Goal: Task Accomplishment & Management: Complete application form

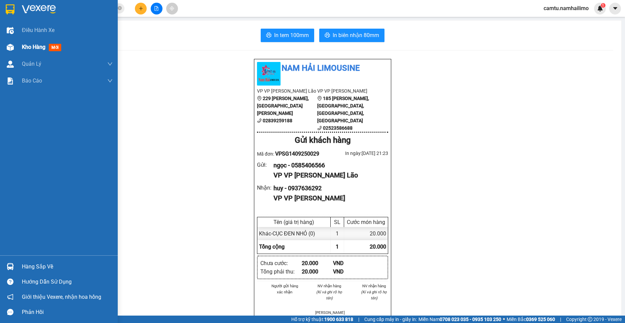
click at [15, 51] on div at bounding box center [10, 47] width 12 height 12
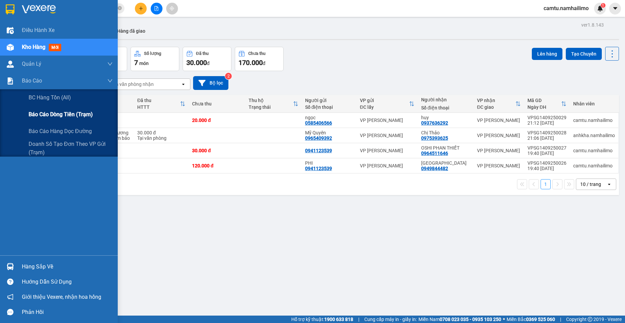
click at [33, 115] on span "Báo cáo dòng tiền (trạm)" at bounding box center [61, 114] width 64 height 8
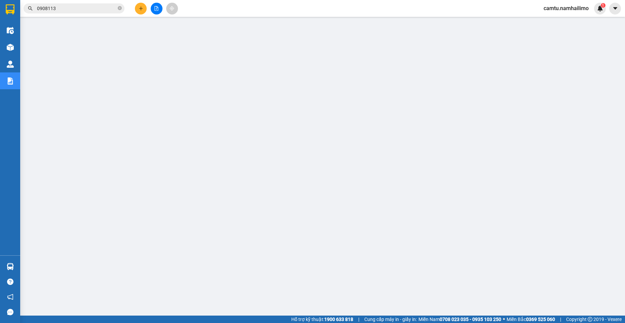
click at [432, 322] on span "Miền Nam 0708 023 035 - 0935 103 250" at bounding box center [460, 318] width 83 height 7
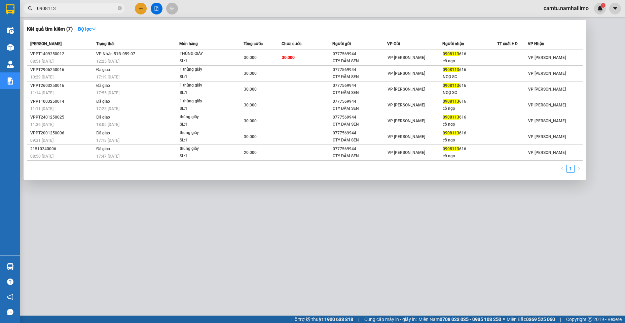
click at [88, 10] on input "0908113" at bounding box center [76, 8] width 79 height 7
type input "0"
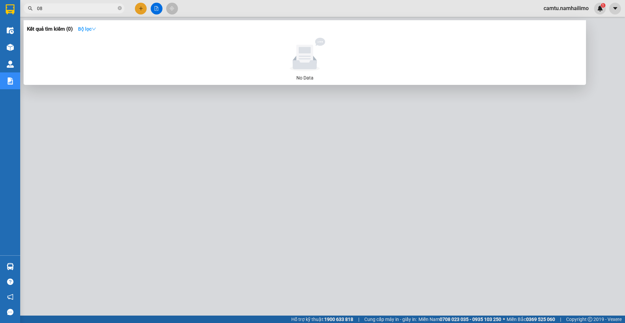
type input "0"
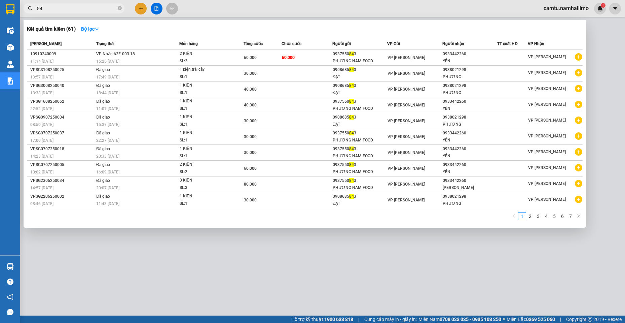
type input "8"
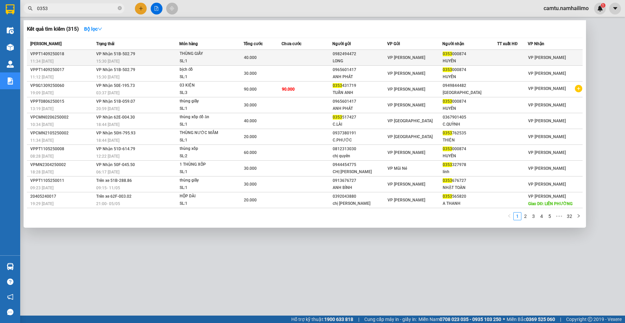
type input "0353"
click at [530, 59] on span "VP [PERSON_NAME]" at bounding box center [547, 57] width 38 height 5
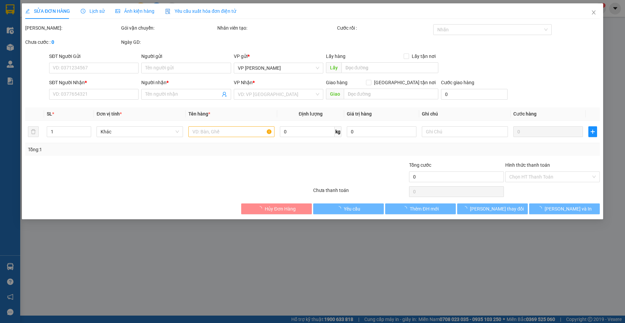
type input "0982494472"
type input "LONG"
type input "0353000874"
type input "HUYỀN"
type input "40.000"
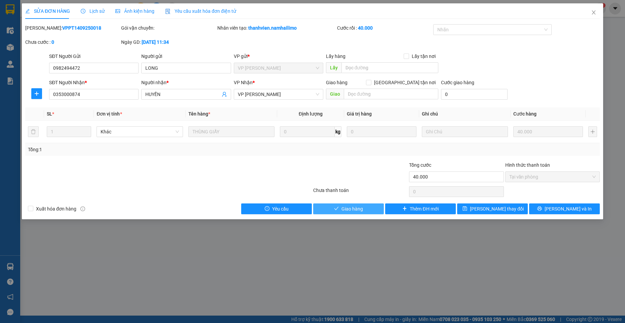
click at [341, 209] on button "Giao hàng" at bounding box center [348, 208] width 71 height 11
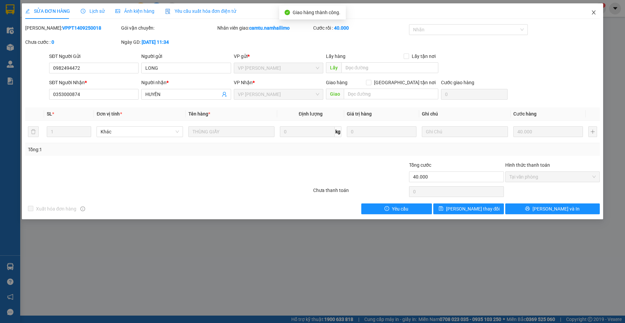
click at [593, 10] on span "Close" at bounding box center [593, 12] width 19 height 19
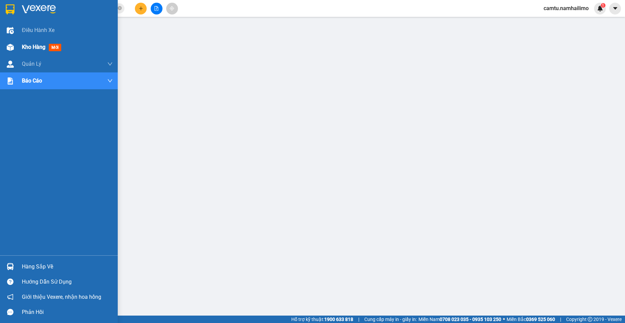
click at [37, 45] on span "Kho hàng" at bounding box center [34, 47] width 24 height 6
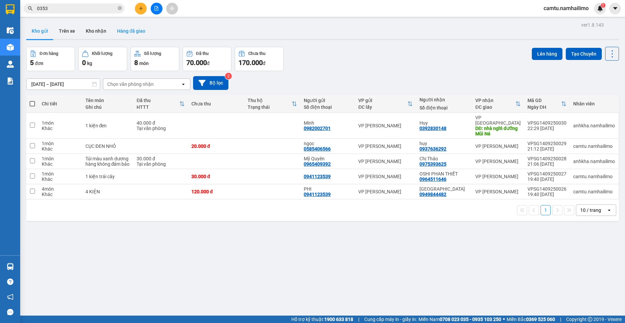
click at [130, 32] on button "Hàng đã giao" at bounding box center [131, 31] width 39 height 16
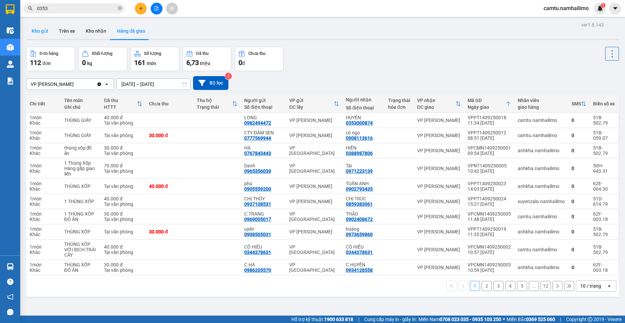
click at [43, 33] on button "Kho gửi" at bounding box center [39, 31] width 27 height 16
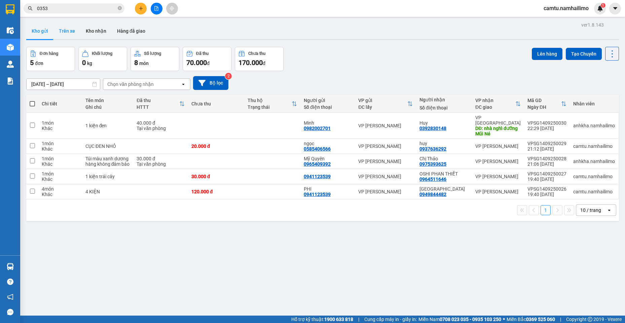
click at [73, 32] on button "Trên xe" at bounding box center [66, 31] width 27 height 16
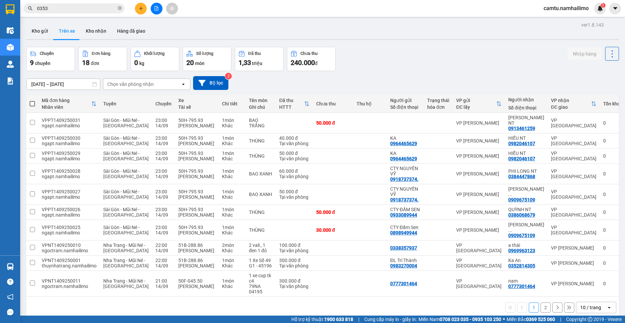
click at [541, 302] on button "2" at bounding box center [546, 307] width 10 height 10
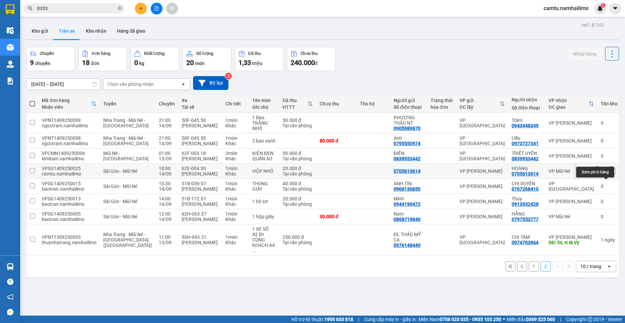
click at [609, 169] on icon at bounding box center [611, 171] width 5 height 5
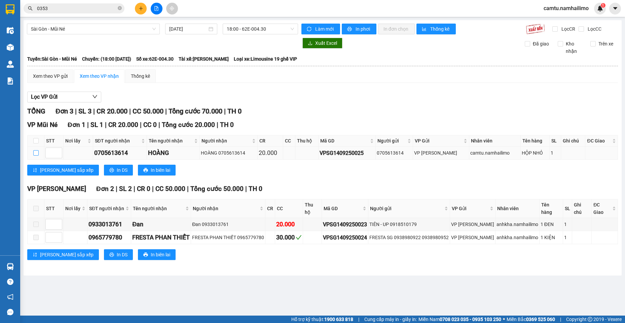
click at [35, 153] on input "checkbox" at bounding box center [35, 152] width 5 height 5
checkbox input "true"
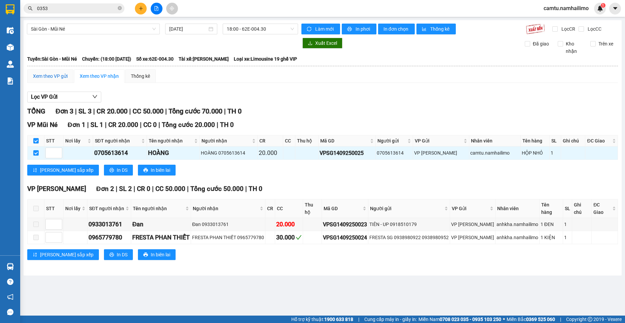
click at [53, 76] on div "Xem theo VP gửi" at bounding box center [50, 75] width 35 height 7
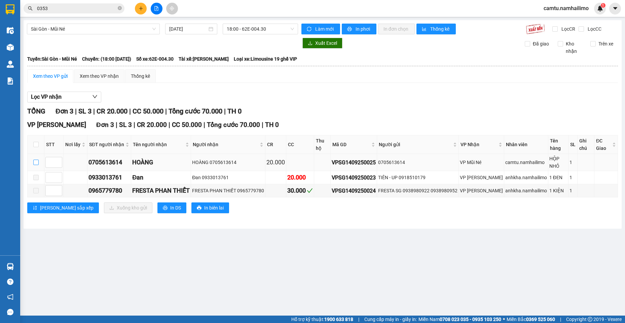
click at [35, 159] on input "checkbox" at bounding box center [35, 161] width 5 height 5
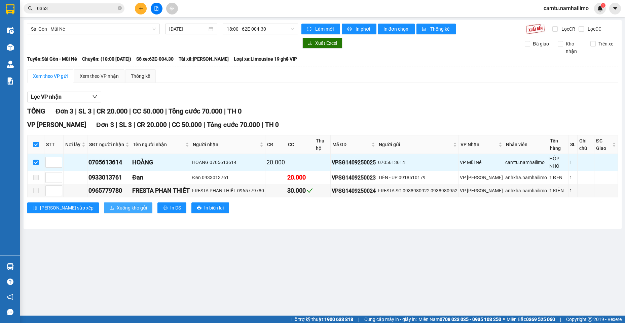
click at [117, 204] on span "Xuống kho gửi" at bounding box center [132, 207] width 30 height 7
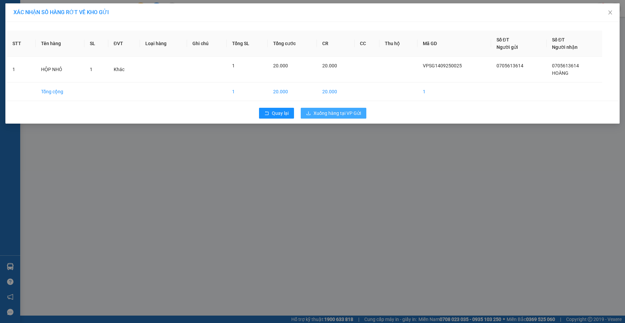
click at [324, 112] on span "Xuống hàng tại VP Gửi" at bounding box center [337, 112] width 47 height 7
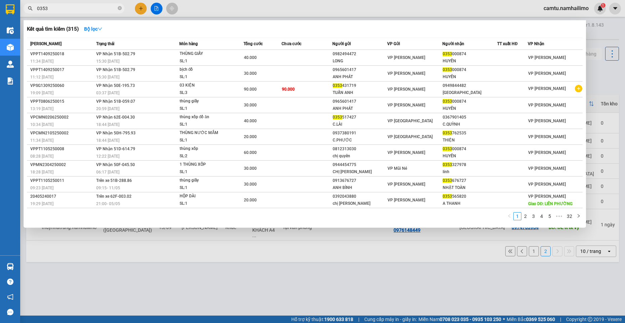
click at [82, 9] on input "0353" at bounding box center [76, 8] width 79 height 7
drag, startPoint x: 59, startPoint y: 10, endPoint x: 15, endPoint y: 11, distance: 43.4
click at [15, 11] on section "Kết quả tìm kiếm ( 315 ) Bộ lọc Mã ĐH Trạng thái Món hàng Tổng cước Chưa cước N…" at bounding box center [312, 161] width 625 height 323
click at [293, 285] on div at bounding box center [312, 161] width 625 height 323
click at [69, 12] on input "0353" at bounding box center [76, 8] width 79 height 7
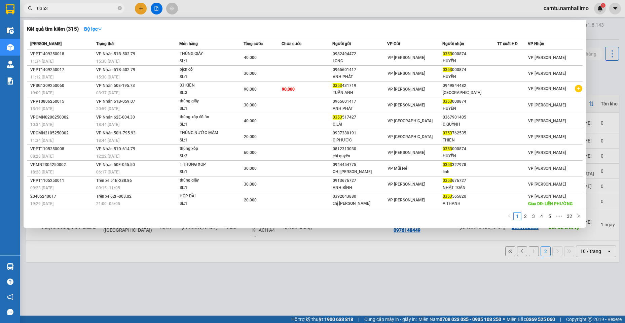
click at [117, 290] on div at bounding box center [312, 161] width 625 height 323
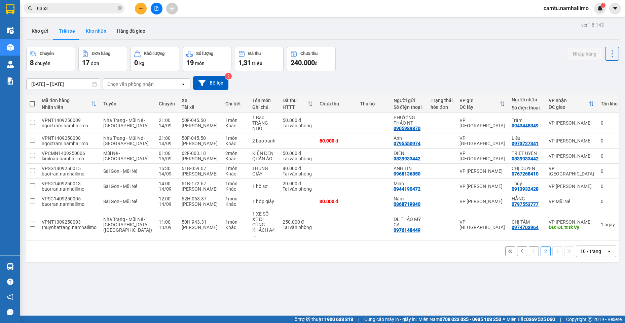
click at [93, 34] on button "Kho nhận" at bounding box center [95, 31] width 31 height 16
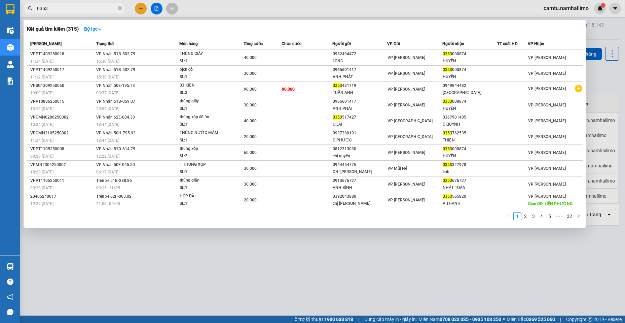
click at [59, 6] on input "0353" at bounding box center [76, 8] width 79 height 7
drag, startPoint x: 59, startPoint y: 6, endPoint x: 48, endPoint y: 22, distance: 19.4
click at [28, 8] on span "0353" at bounding box center [74, 8] width 101 height 10
click at [302, 277] on div at bounding box center [312, 161] width 625 height 323
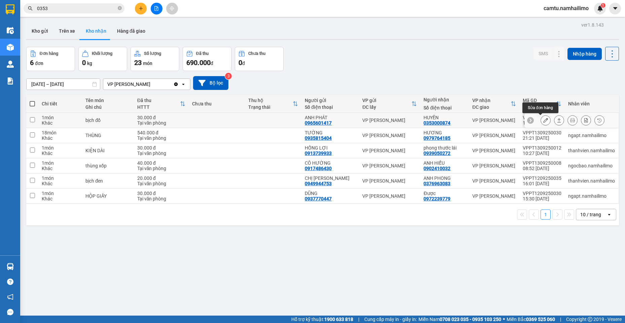
click at [543, 120] on icon at bounding box center [545, 120] width 5 height 5
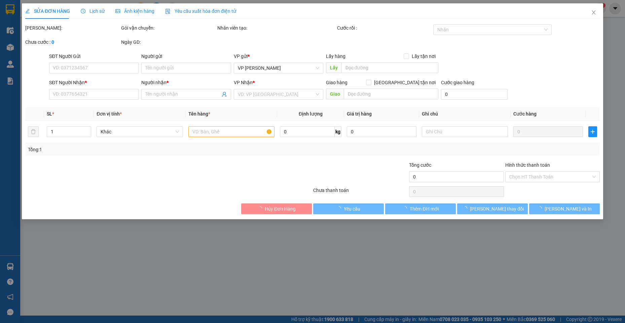
type input "0965601417"
type input "ANH PHÁT"
type input "0353000874"
type input "HUYỀN"
type input "30.000"
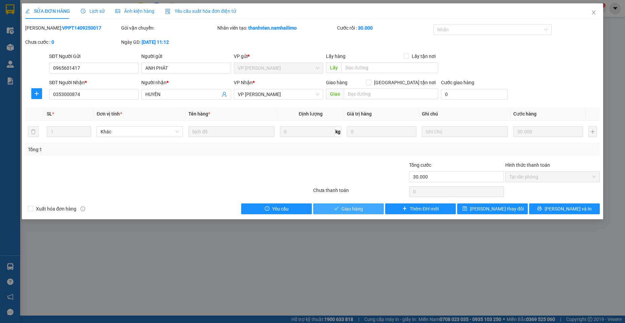
click at [339, 209] on button "Giao hàng" at bounding box center [348, 208] width 71 height 11
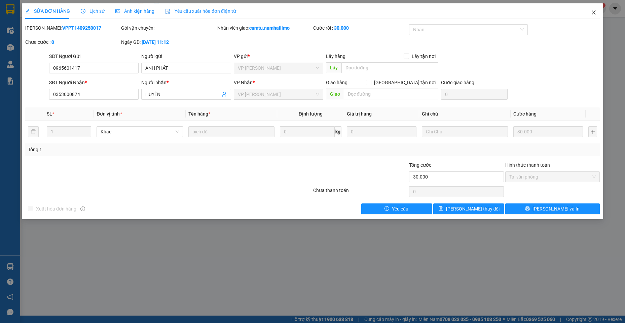
click at [597, 14] on span "Close" at bounding box center [593, 12] width 19 height 19
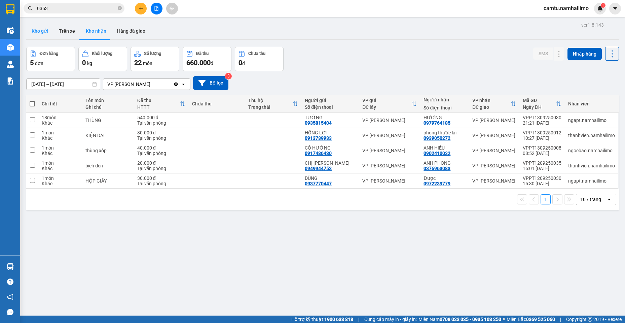
click at [41, 29] on button "Kho gửi" at bounding box center [39, 31] width 27 height 16
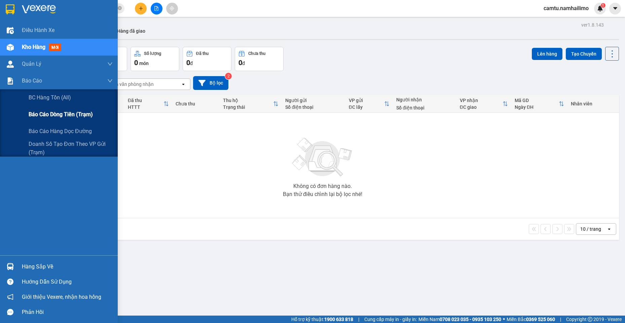
click at [27, 112] on div "Báo cáo dòng tiền (trạm)" at bounding box center [59, 114] width 118 height 17
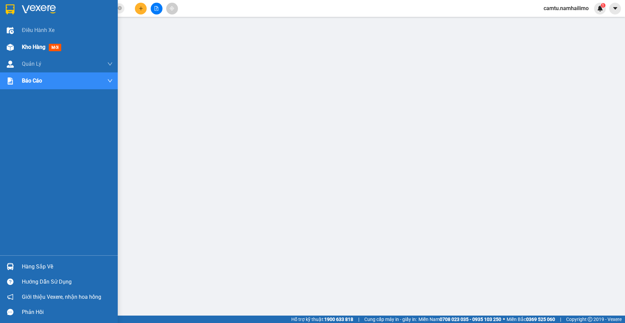
click at [32, 44] on span "Kho hàng" at bounding box center [34, 47] width 24 height 6
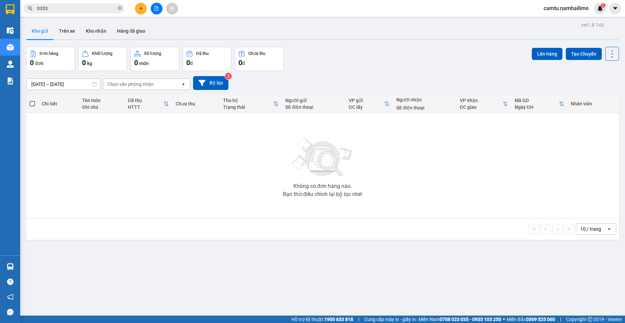
click at [129, 161] on div "Không có đơn hàng nào. Bạn thử điều chỉnh lại bộ lọc nhé!" at bounding box center [323, 165] width 586 height 101
drag, startPoint x: 72, startPoint y: 32, endPoint x: 48, endPoint y: 39, distance: 24.5
click at [72, 32] on button "Trên xe" at bounding box center [66, 31] width 27 height 16
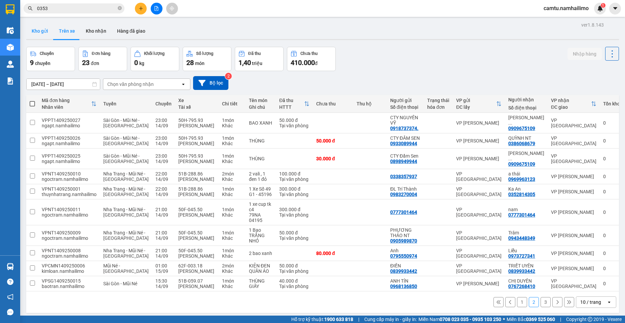
click at [39, 29] on button "Kho gửi" at bounding box center [39, 31] width 27 height 16
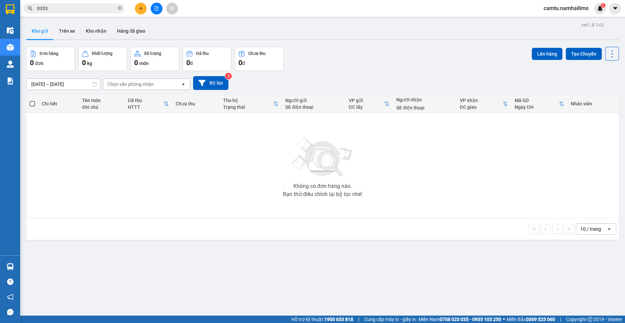
drag, startPoint x: 210, startPoint y: 168, endPoint x: 163, endPoint y: 160, distance: 47.7
click at [210, 168] on div "Không có đơn hàng nào. Bạn thử điều chỉnh lại bộ lọc nhé!" at bounding box center [323, 165] width 586 height 101
click at [555, 8] on span "camtu.namhailimo" at bounding box center [566, 8] width 56 height 8
click at [560, 19] on span "Đăng xuất" at bounding box center [569, 20] width 41 height 7
